Goal: Navigation & Orientation: Understand site structure

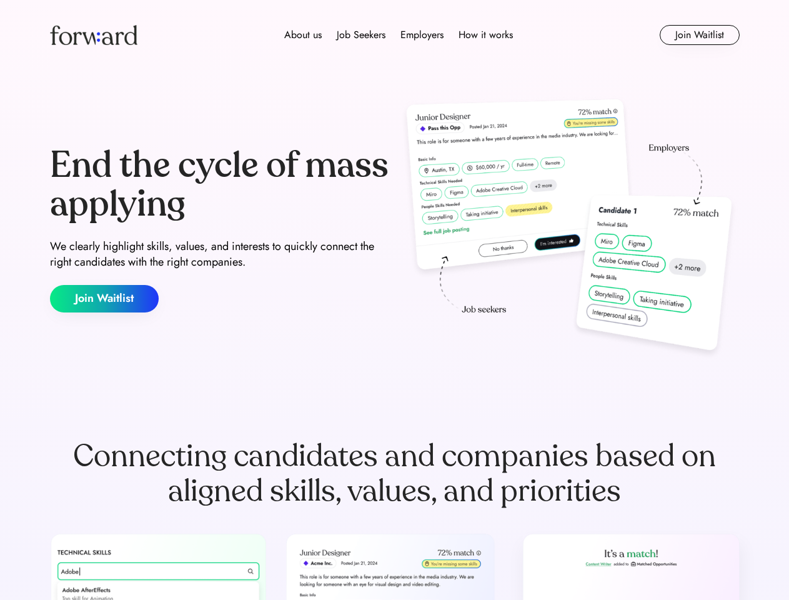
click at [394, 300] on div "End the cycle of mass applying We clearly highlight skills, values, and interes…" at bounding box center [395, 229] width 690 height 269
click at [395, 35] on div "About us Job Seekers Employers How it works" at bounding box center [398, 34] width 492 height 15
click at [94, 35] on img at bounding box center [93, 35] width 87 height 20
click at [399, 35] on div "About us Job Seekers Employers How it works" at bounding box center [398, 34] width 492 height 15
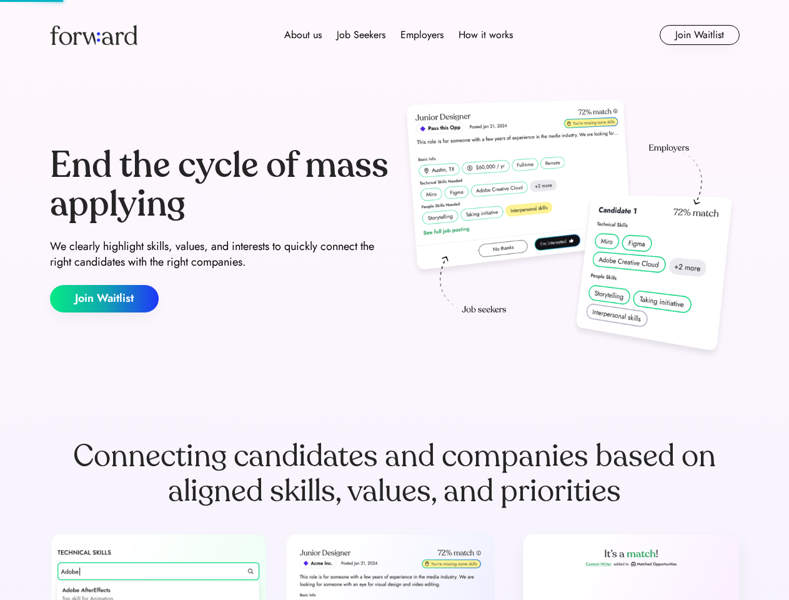
click at [303, 35] on div "About us" at bounding box center [302, 34] width 37 height 15
click at [361, 35] on div "Job Seekers" at bounding box center [361, 34] width 49 height 15
click at [422, 35] on div "Employers" at bounding box center [422, 34] width 43 height 15
click at [485, 35] on div "How it works" at bounding box center [486, 34] width 54 height 15
click at [699, 35] on button "Join Waitlist" at bounding box center [700, 35] width 80 height 20
